Goal: Information Seeking & Learning: Understand process/instructions

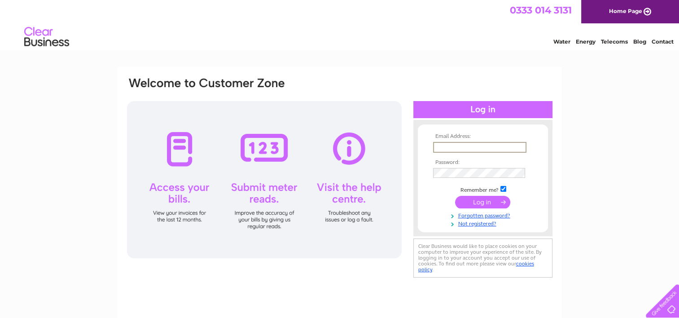
drag, startPoint x: 438, startPoint y: 150, endPoint x: 439, endPoint y: 144, distance: 6.3
click at [439, 147] on input "text" at bounding box center [479, 147] width 93 height 11
click at [438, 145] on input "text" at bounding box center [479, 147] width 93 height 11
type input "admin@thespot.org.uk"
click at [455, 196] on input "submit" at bounding box center [482, 202] width 55 height 13
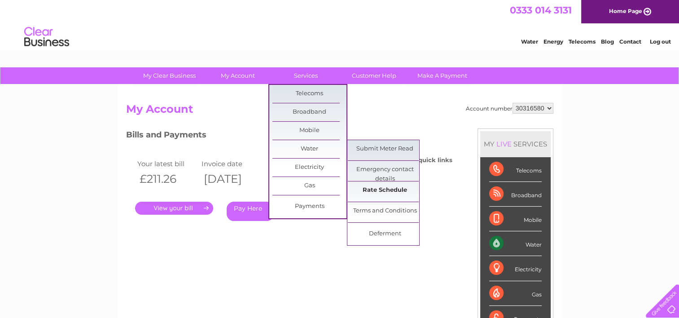
click at [381, 190] on link "Rate Schedule" at bounding box center [385, 190] width 74 height 18
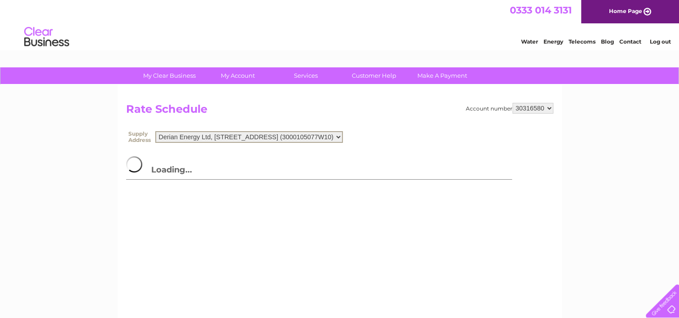
click at [343, 136] on select "Derian Energy Ltd, Victoria Road, Ulverston, Ulverston, Cumbria, LA12 0DG (3000…" at bounding box center [249, 137] width 188 height 12
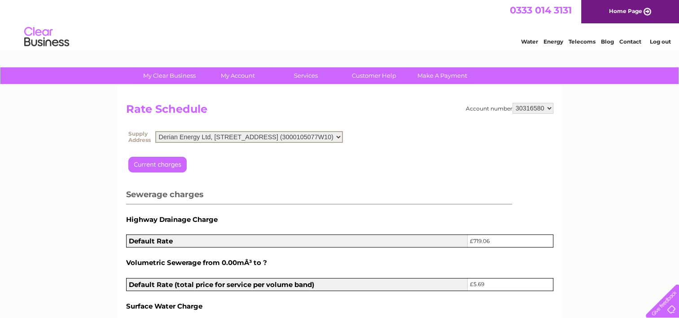
click at [527, 42] on link "Water" at bounding box center [529, 41] width 17 height 7
click at [367, 74] on link "Customer Help" at bounding box center [374, 75] width 74 height 17
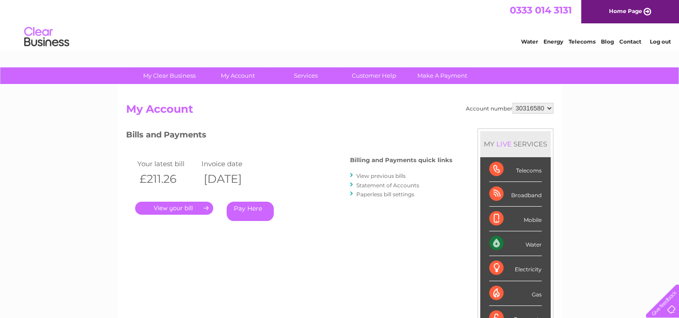
click at [660, 42] on link "Log out" at bounding box center [659, 41] width 21 height 7
drag, startPoint x: 396, startPoint y: 32, endPoint x: 403, endPoint y: 30, distance: 7.7
click at [399, 32] on div "Water Energy Telecoms Blog Contact" at bounding box center [339, 37] width 679 height 29
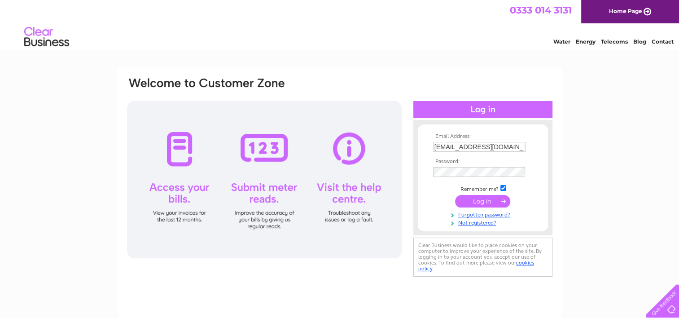
click at [630, 11] on link "Home Page" at bounding box center [630, 11] width 98 height 23
